Goal: Communication & Community: Answer question/provide support

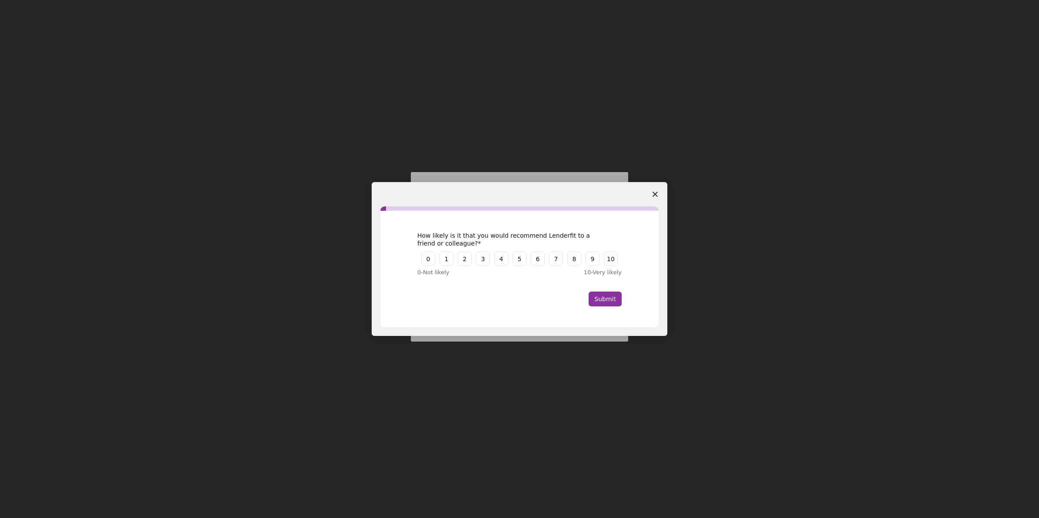
drag, startPoint x: 604, startPoint y: 295, endPoint x: 690, endPoint y: 175, distance: 147.1
click at [690, 175] on div "Intercom messenger" at bounding box center [519, 259] width 1039 height 518
click at [659, 195] on span "Close survey" at bounding box center [655, 194] width 24 height 24
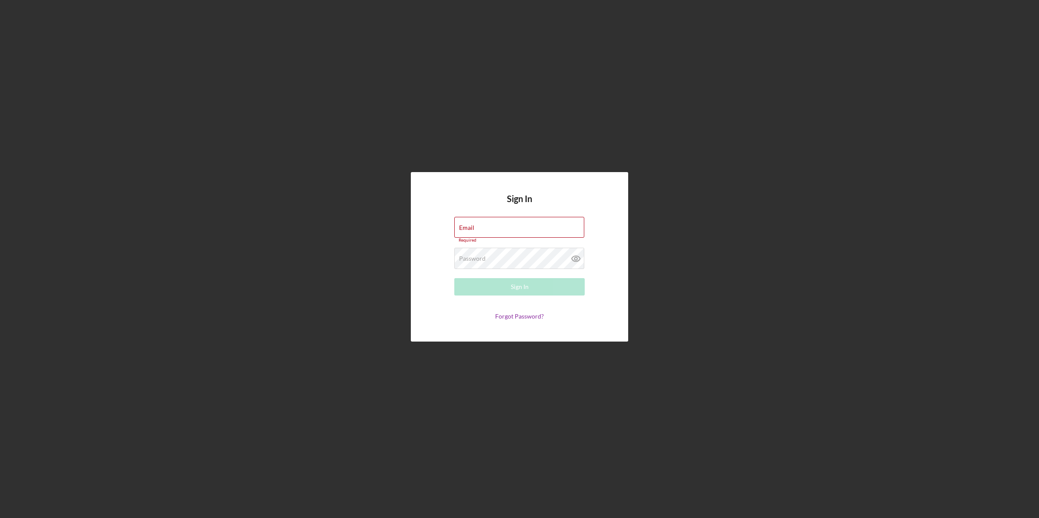
type input "[EMAIL_ADDRESS][DOMAIN_NAME]"
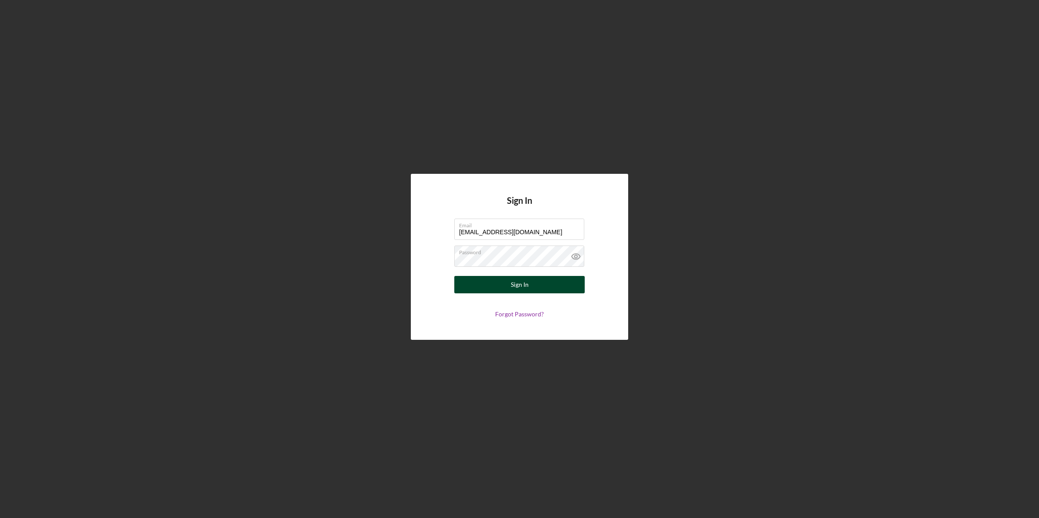
click at [467, 284] on button "Sign In" at bounding box center [519, 284] width 130 height 17
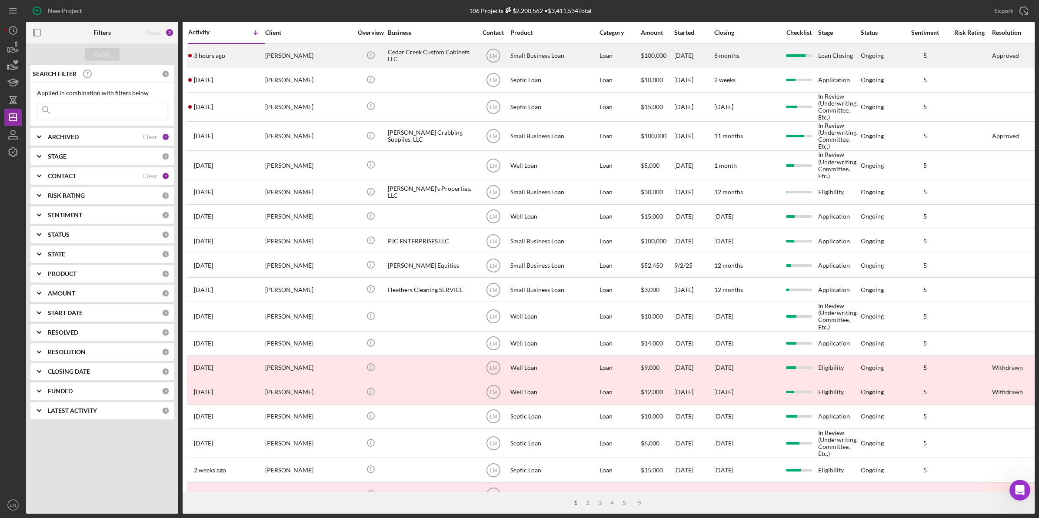
click at [388, 58] on div "Cedar Creek Custom Cabinets LLC" at bounding box center [431, 55] width 87 height 23
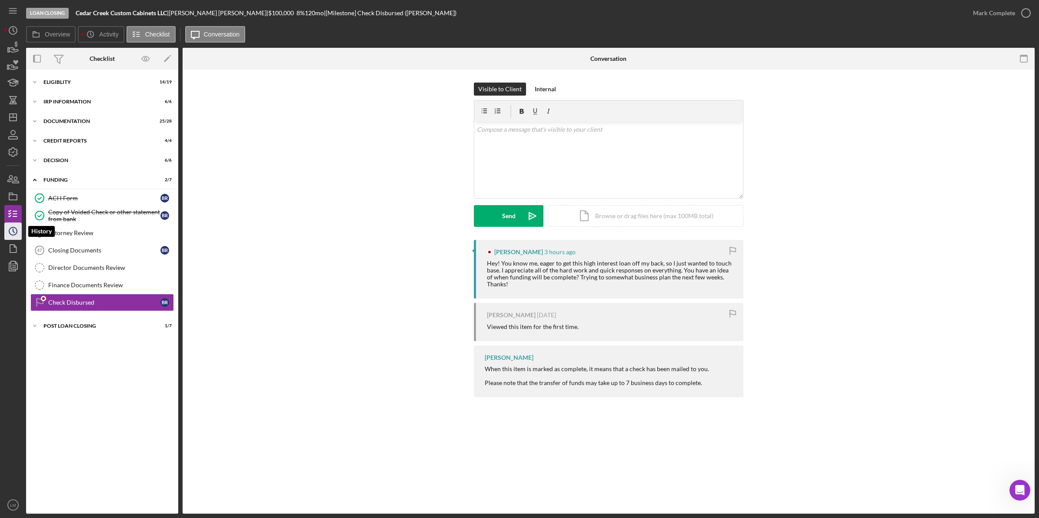
click at [18, 225] on icon "Icon/History" at bounding box center [13, 231] width 22 height 22
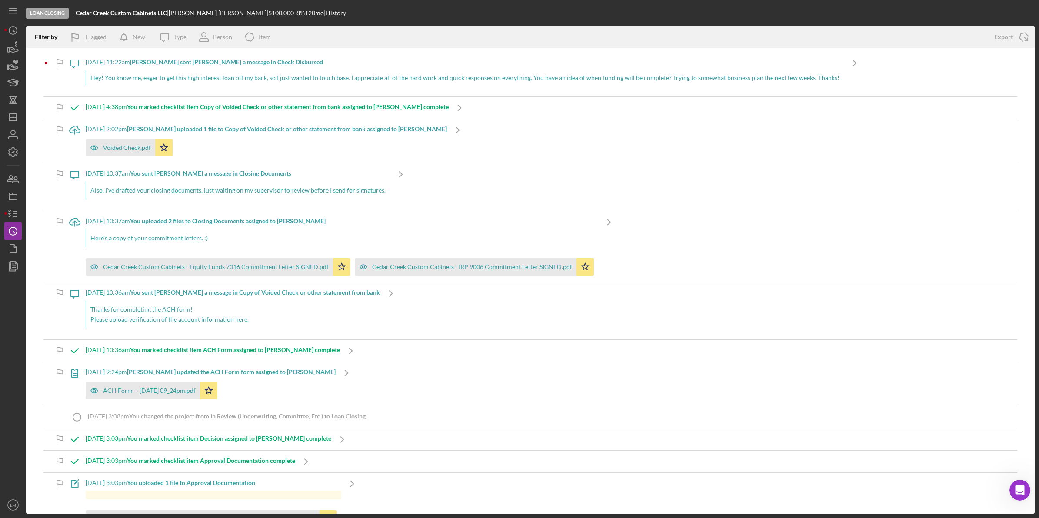
click at [268, 68] on div "[DATE] 11:22am [PERSON_NAME] sent [PERSON_NAME] a message in Check Disbursed He…" at bounding box center [465, 74] width 758 height 44
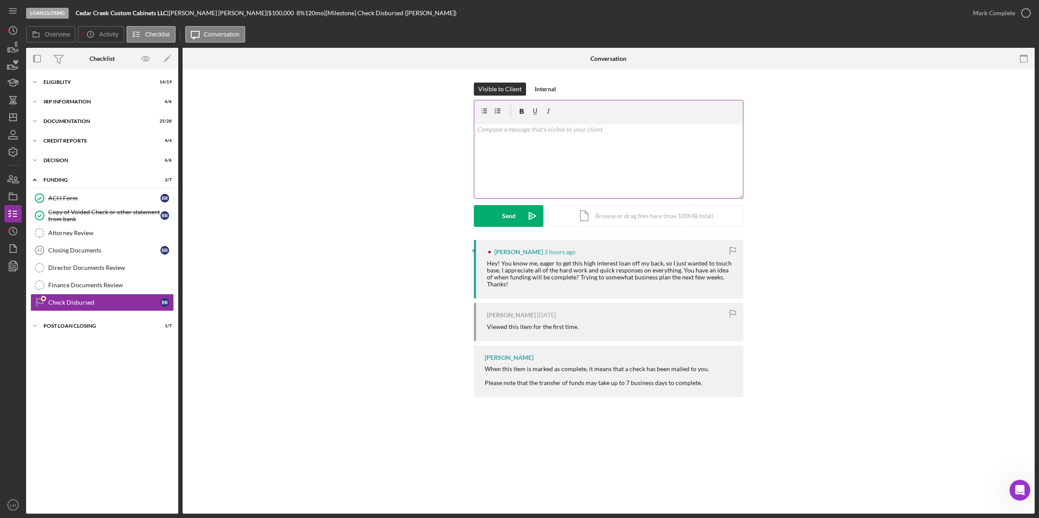
click at [592, 179] on div "v Color teal Color pink Remove color Add row above Add row below Add column bef…" at bounding box center [608, 160] width 269 height 76
click at [520, 220] on button "Send Icon/icon-invite-send" at bounding box center [509, 216] width 70 height 22
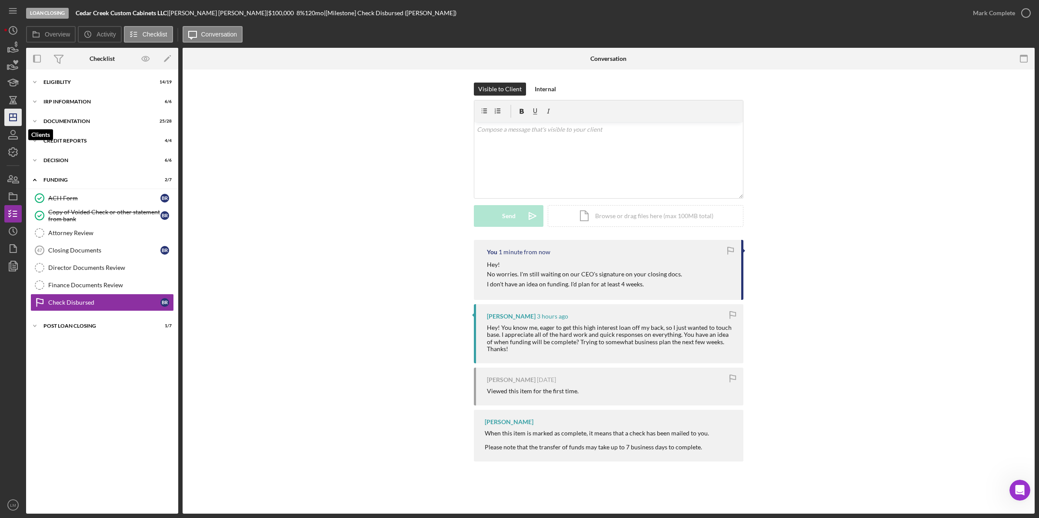
click at [13, 123] on icon "Icon/Dashboard" at bounding box center [13, 118] width 22 height 22
